Goal: Information Seeking & Learning: Learn about a topic

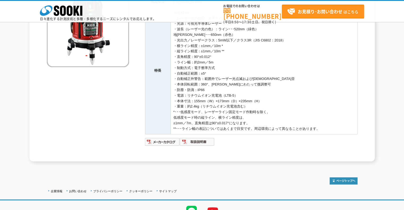
scroll to position [116, 0]
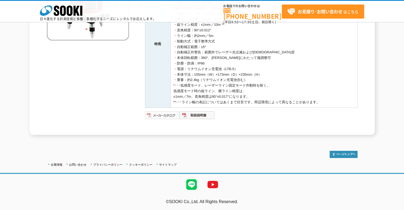
click at [163, 113] on img at bounding box center [162, 115] width 35 height 8
click at [203, 114] on img at bounding box center [197, 115] width 35 height 8
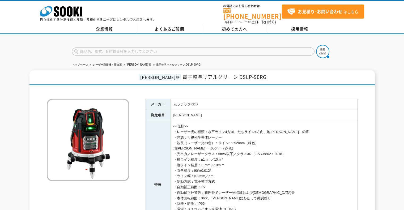
scroll to position [27, 0]
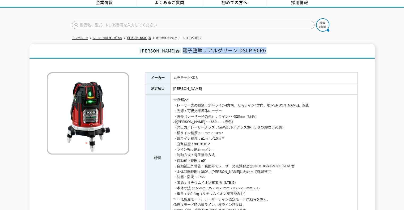
drag, startPoint x: 170, startPoint y: 46, endPoint x: 255, endPoint y: 46, distance: 85.2
click at [255, 46] on h1 "墨出器 電子整準リアルグリーン DSLP-90RG" at bounding box center [201, 51] width 345 height 15
copy span "電子整準リアルグリーン DSLP-90RG"
click at [268, 44] on h1 "墨出器 電子整準リアルグリーン DSLP-90RG" at bounding box center [201, 51] width 345 height 15
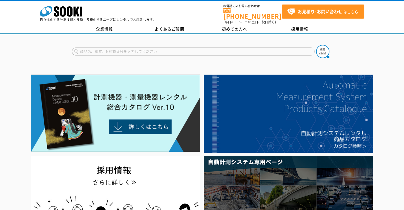
drag, startPoint x: 113, startPoint y: 46, endPoint x: 116, endPoint y: 46, distance: 2.7
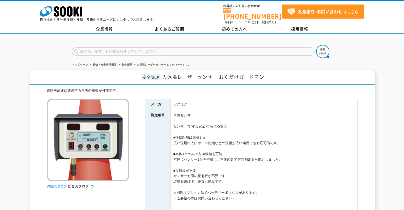
click at [146, 49] on input "text" at bounding box center [193, 52] width 242 height 8
type input "商品名、型式、NETIS番号を入力してください"
click at [127, 63] on link "安全管理" at bounding box center [126, 64] width 11 height 3
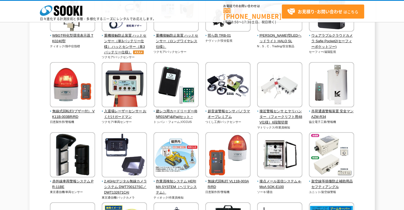
scroll to position [690, 0]
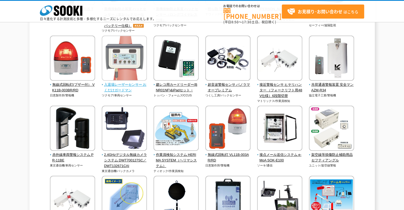
click at [121, 86] on span "入退場レーザーセンサー おくだけガードマン" at bounding box center [124, 87] width 45 height 11
